Goal: Task Accomplishment & Management: Manage account settings

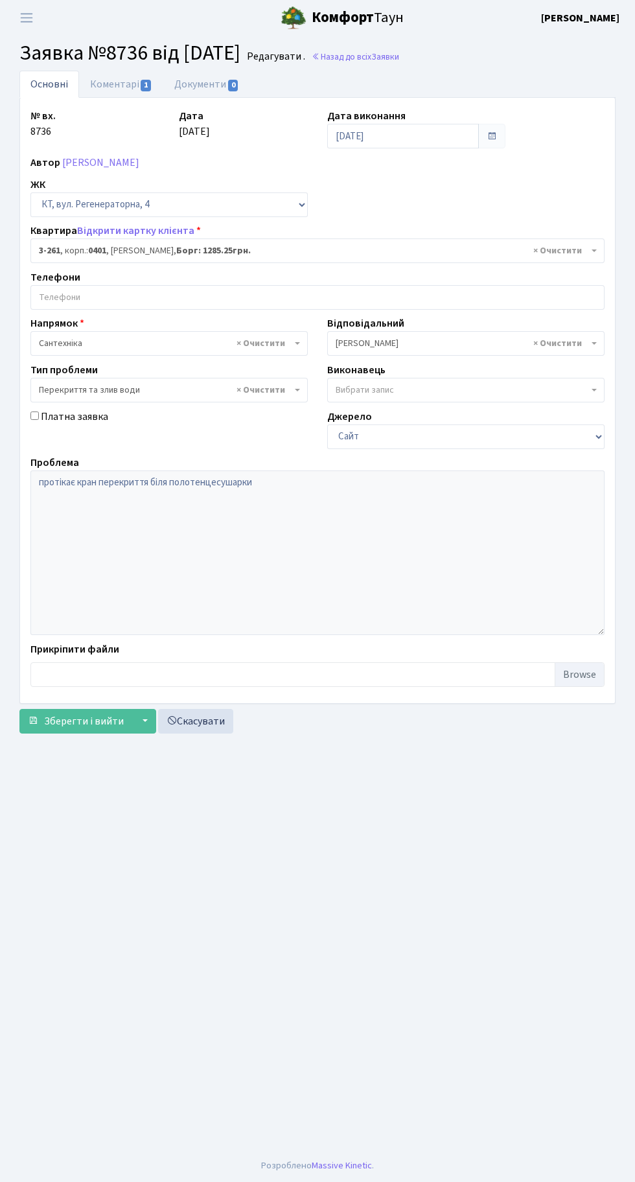
select select "754"
select select "32"
click at [399, 57] on link "Назад до всіх Заявки" at bounding box center [356, 57] width 88 height 12
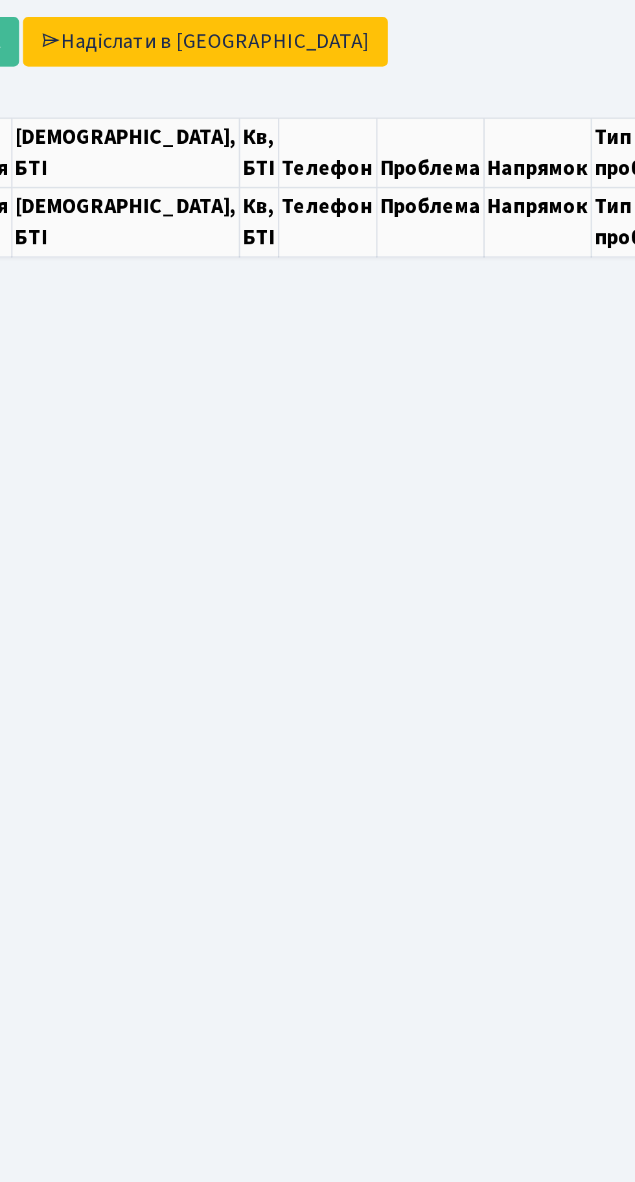
select select "25"
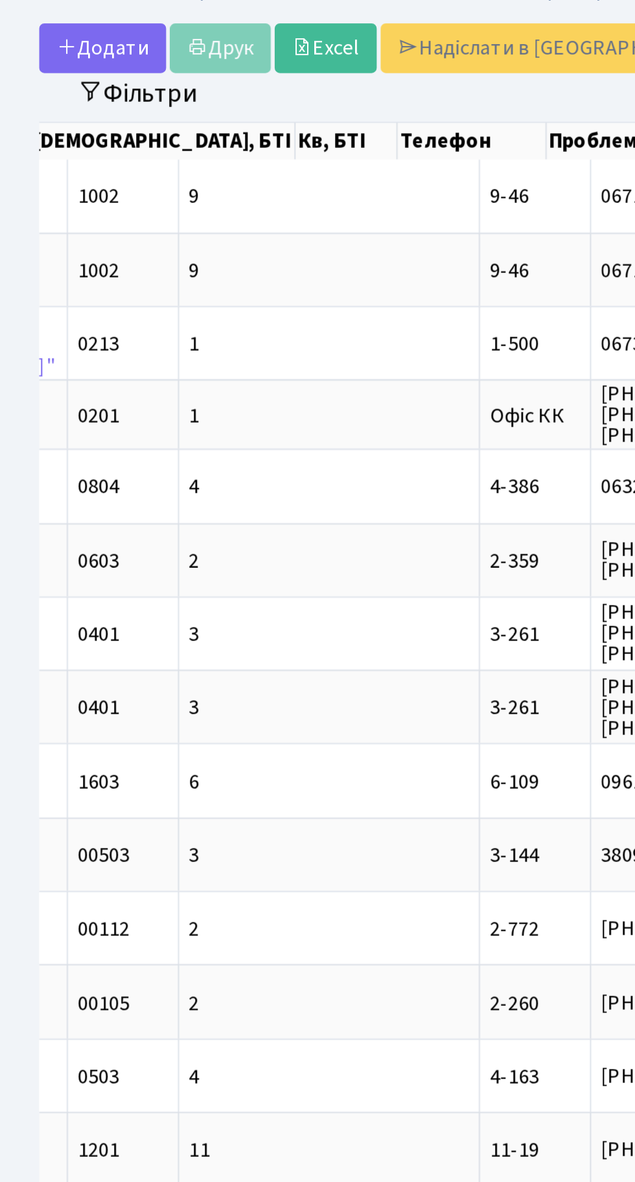
scroll to position [0, 329]
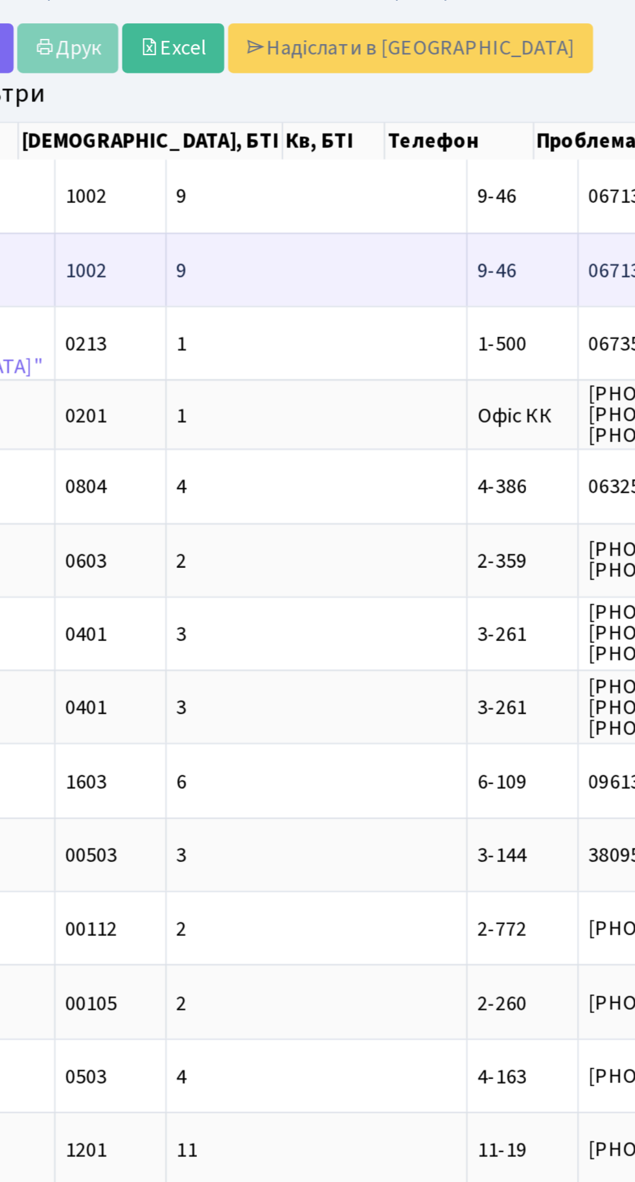
click at [312, 183] on span "9-46" at bounding box center [321, 190] width 19 height 14
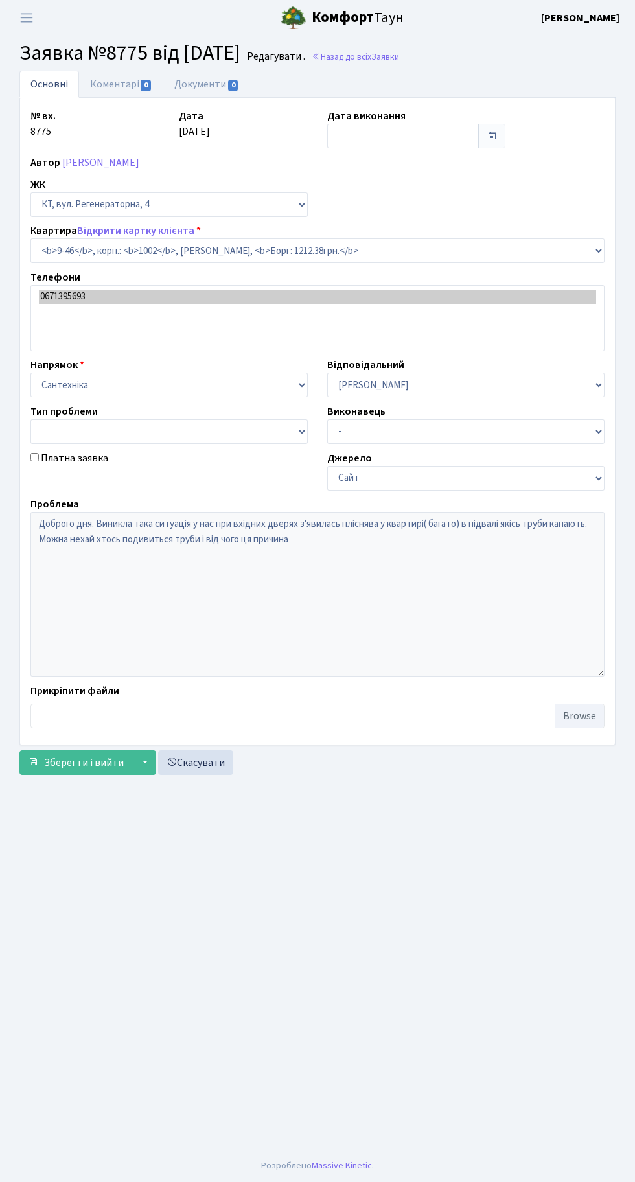
select select "6500"
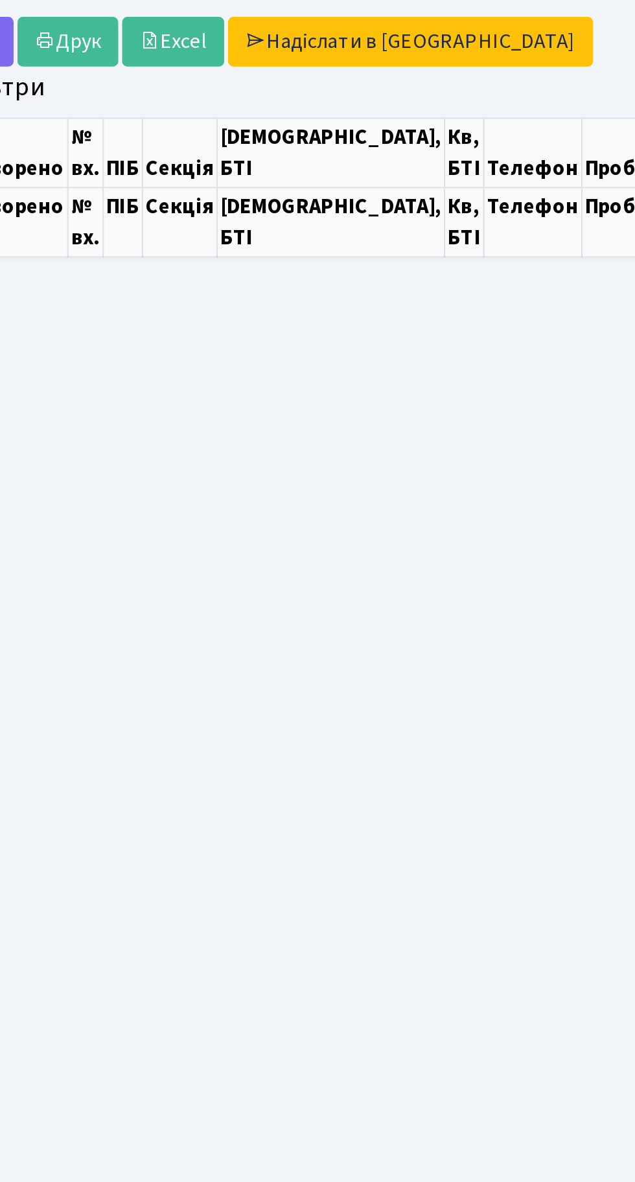
select select "25"
